Goal: Information Seeking & Learning: Learn about a topic

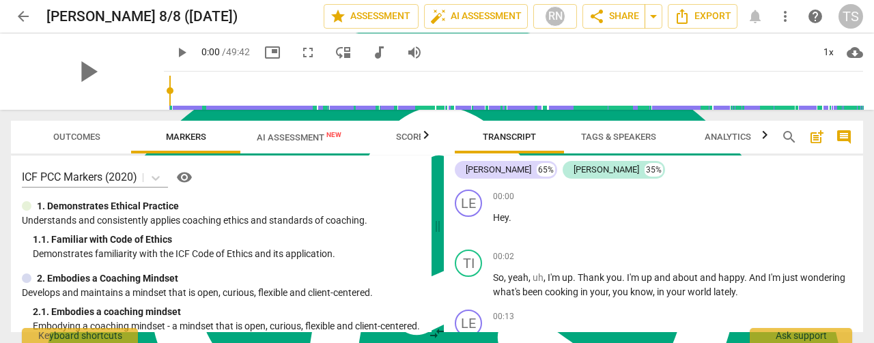
scroll to position [395, 0]
click at [30, 25] on button "arrow_back" at bounding box center [23, 16] width 25 height 25
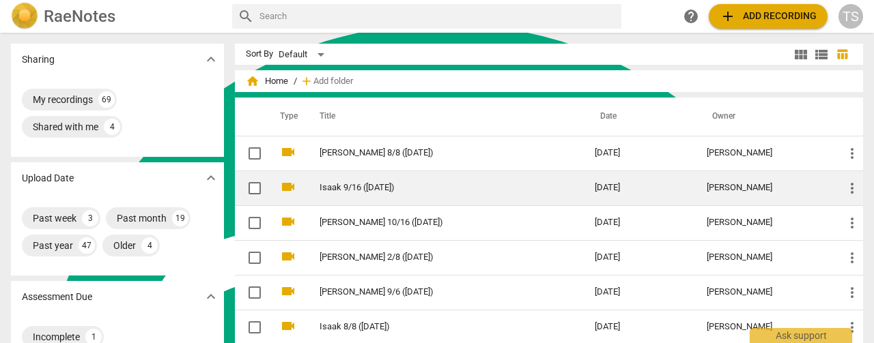
click at [362, 186] on link "Isaak 9/16 ([DATE])" at bounding box center [433, 188] width 226 height 10
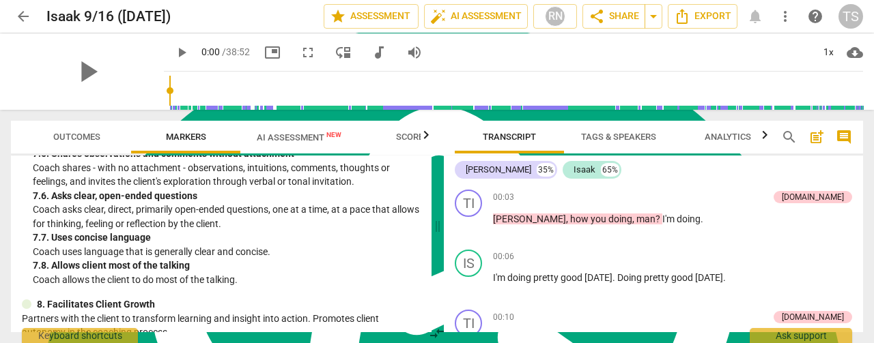
scroll to position [1342, 0]
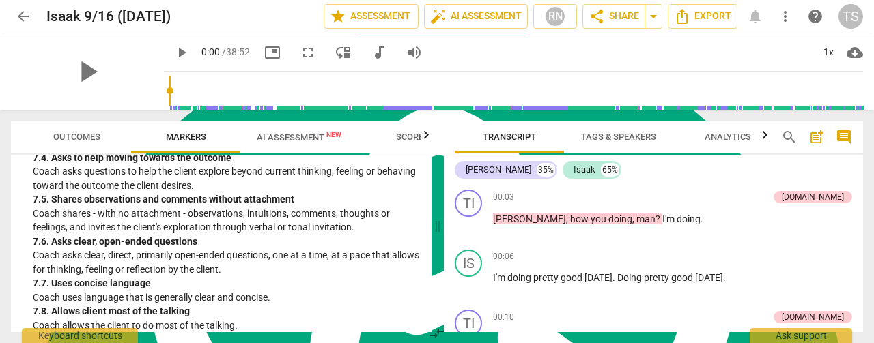
click at [298, 141] on span "AI Assessment New" at bounding box center [299, 137] width 85 height 10
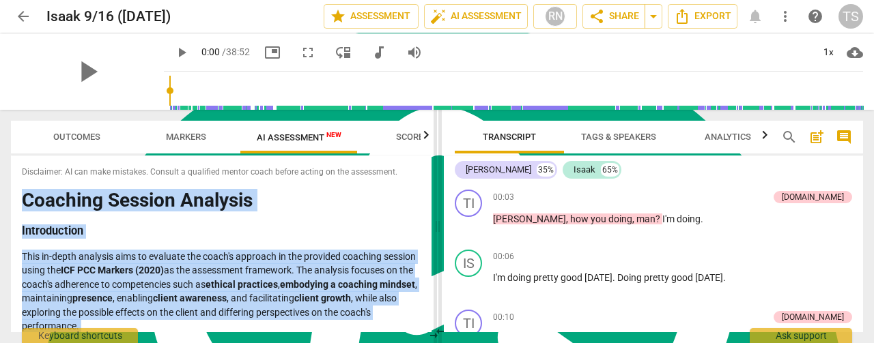
drag, startPoint x: 426, startPoint y: 160, endPoint x: 437, endPoint y: 323, distance: 163.5
type textarea "Loremips Dolorsi Ametcons Adipiscingel Sedd ei-tempo incididu utla et dolorema …"
click at [437, 323] on div "Outcomes Markers AI Assessment New Scores Disclaimer: AI can make mistakes. Con…" at bounding box center [437, 226] width 874 height 233
click at [395, 228] on h3 "Introduction" at bounding box center [221, 232] width 399 height 14
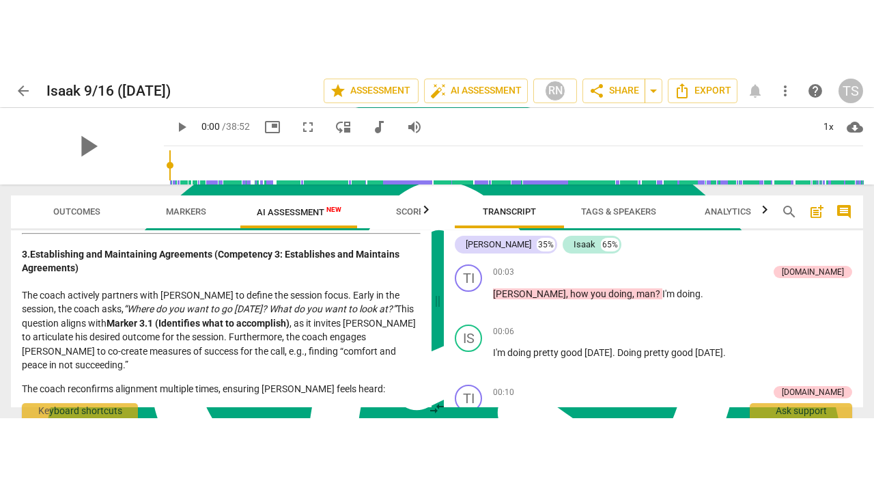
scroll to position [0, 0]
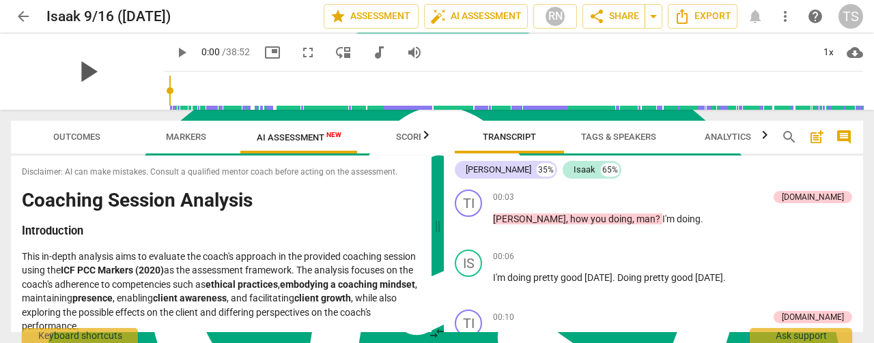
click at [79, 60] on span "play_arrow" at bounding box center [88, 72] width 36 height 36
click at [300, 53] on span "fullscreen" at bounding box center [308, 52] width 16 height 16
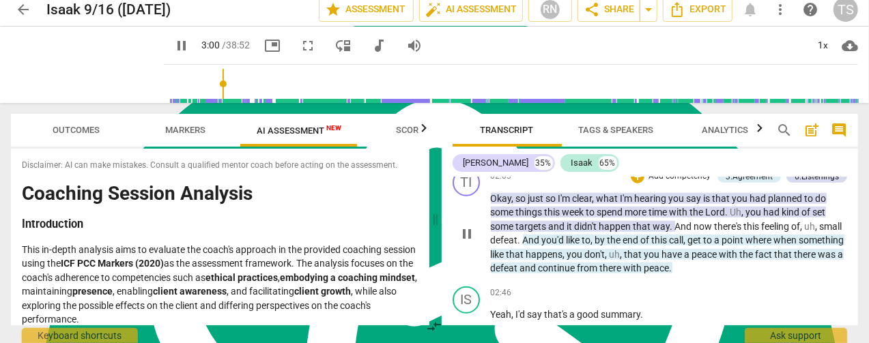
scroll to position [802, 0]
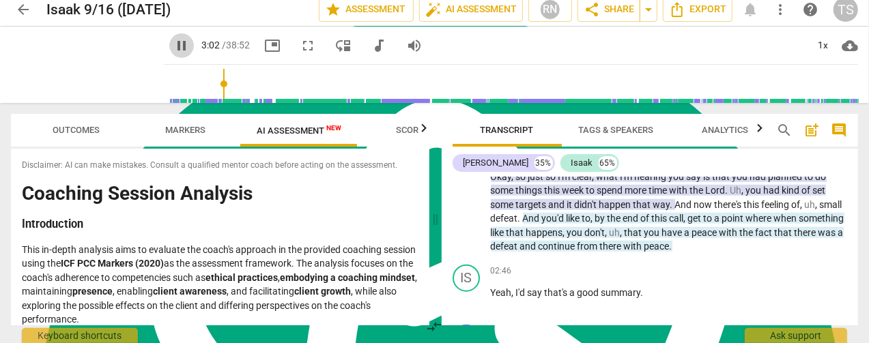
click at [173, 47] on span "pause" at bounding box center [181, 46] width 16 height 16
type input "183"
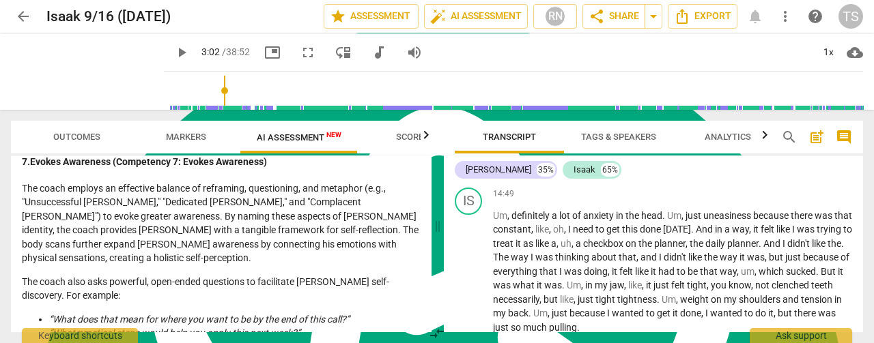
scroll to position [1707, 0]
